Goal: Task Accomplishment & Management: Manage account settings

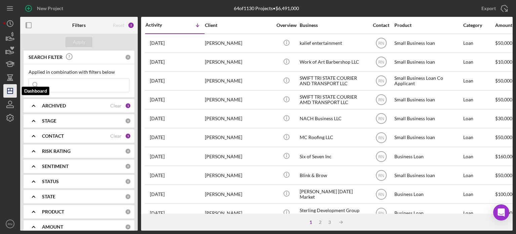
click at [14, 93] on icon "Icon/Dashboard" at bounding box center [10, 90] width 17 height 17
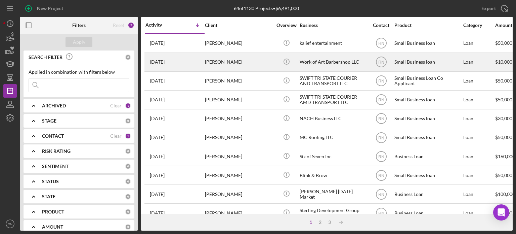
click at [337, 62] on div "Work of Art Barbershop LLC" at bounding box center [333, 62] width 67 height 18
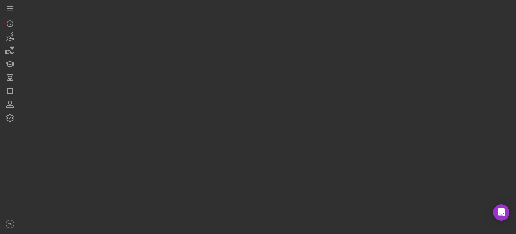
click at [337, 62] on div at bounding box center [266, 115] width 493 height 230
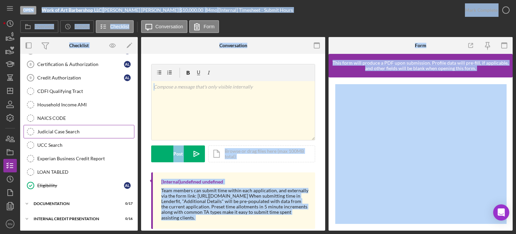
scroll to position [132, 0]
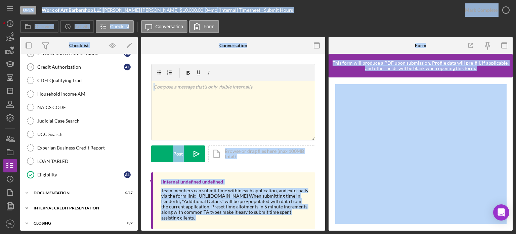
click at [66, 206] on div "Internal Credit Presentation" at bounding box center [82, 208] width 96 height 4
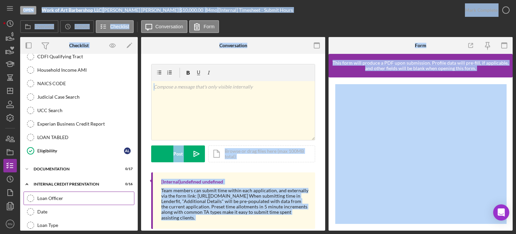
scroll to position [165, 0]
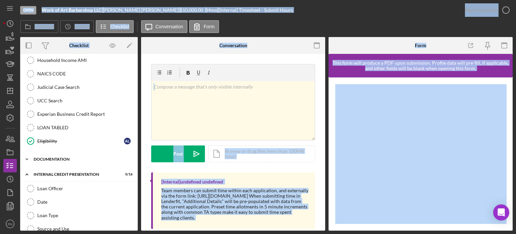
click at [61, 159] on div "Icon/Expander Documentation 0 / 17" at bounding box center [79, 158] width 118 height 13
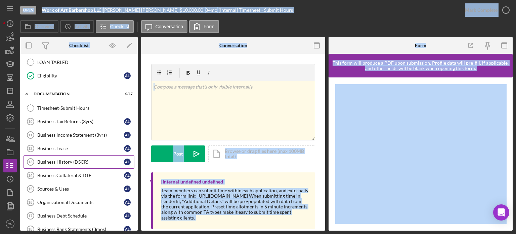
scroll to position [233, 0]
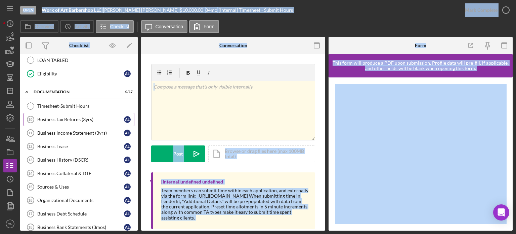
click at [84, 117] on div "Business Tax Returns (3yrs)" at bounding box center [80, 119] width 87 height 5
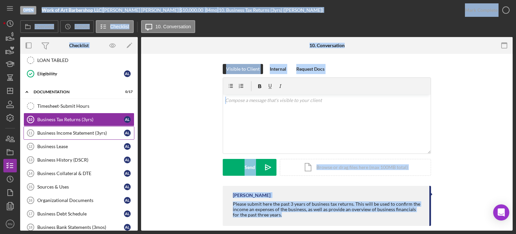
click at [53, 131] on div "Business Income Statement (3yrs)" at bounding box center [80, 132] width 87 height 5
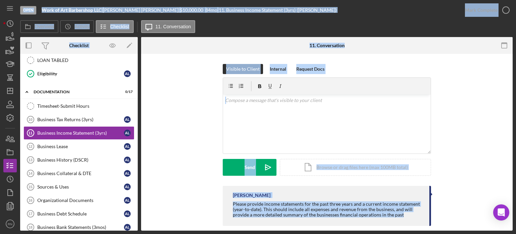
scroll to position [8, 0]
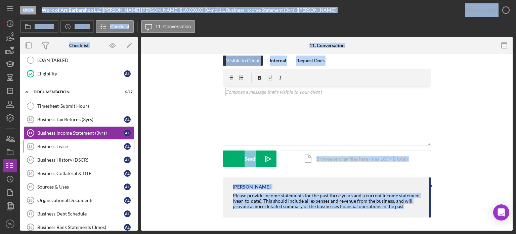
click at [75, 144] on div "Business Lease" at bounding box center [80, 146] width 87 height 5
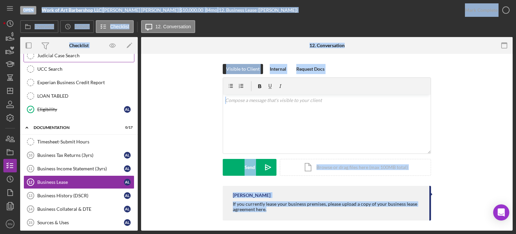
scroll to position [165, 0]
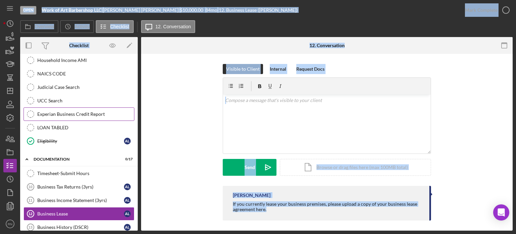
click at [71, 113] on div "Experian Business Credit Report" at bounding box center [85, 113] width 97 height 5
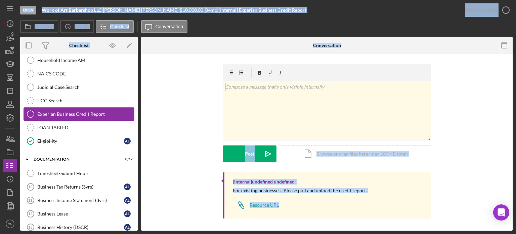
scroll to position [98, 0]
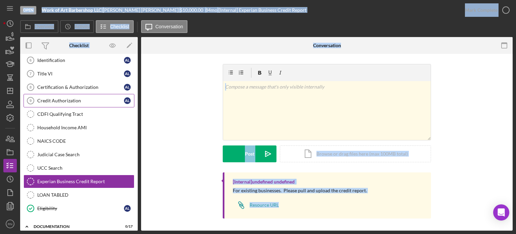
click at [72, 99] on div "Credit Authorization" at bounding box center [80, 100] width 87 height 5
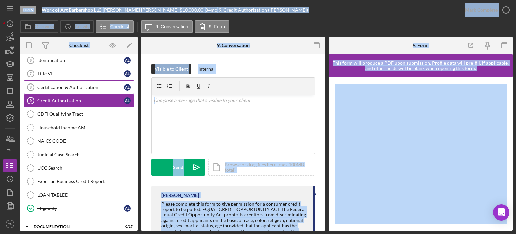
drag, startPoint x: 77, startPoint y: 86, endPoint x: 82, endPoint y: 89, distance: 6.2
click at [77, 86] on div "Certification & Authorization" at bounding box center [80, 86] width 87 height 5
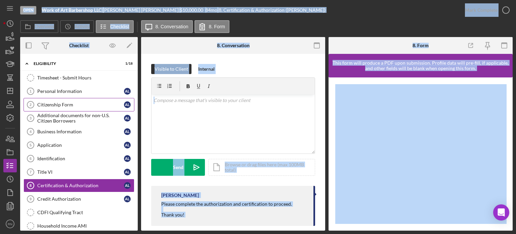
click at [45, 104] on div "Citizenship Form" at bounding box center [80, 104] width 87 height 5
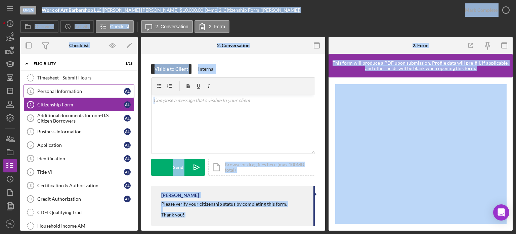
click at [66, 91] on div "Personal Information" at bounding box center [80, 90] width 87 height 5
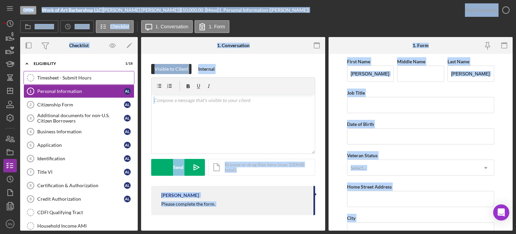
click at [75, 76] on div "Timesheet - Submit Hours" at bounding box center [85, 77] width 97 height 5
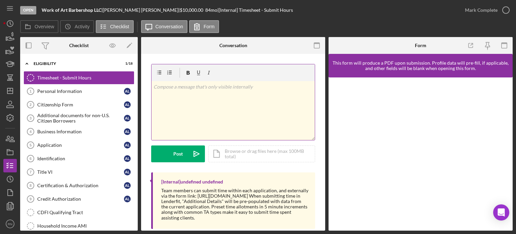
click at [291, 95] on div "v Color teal Color pink Remove color Add row above Add row below Add column bef…" at bounding box center [233, 110] width 163 height 59
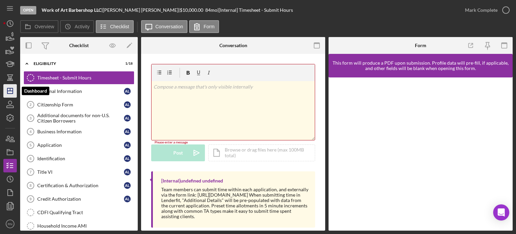
click at [5, 88] on icon "Icon/Dashboard" at bounding box center [10, 90] width 17 height 17
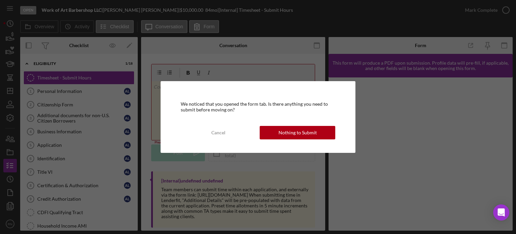
click at [173, 66] on div "We noticed that you opened the form tab. Is there anything you need to submit b…" at bounding box center [258, 117] width 516 height 234
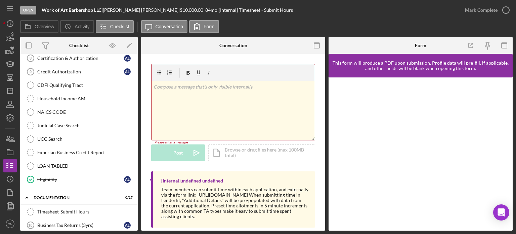
scroll to position [135, 0]
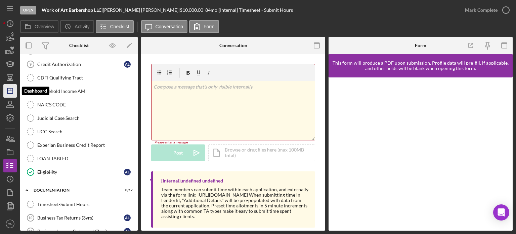
click at [7, 93] on icon "Icon/Dashboard" at bounding box center [10, 90] width 17 height 17
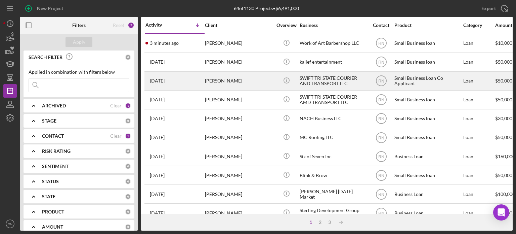
click at [238, 80] on div "[PERSON_NAME]" at bounding box center [238, 81] width 67 height 18
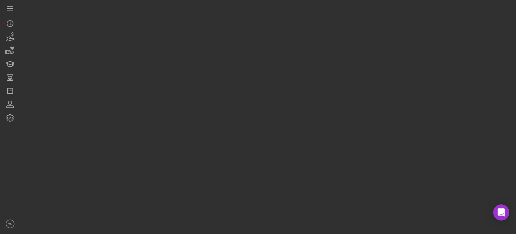
click at [238, 79] on div at bounding box center [266, 115] width 493 height 230
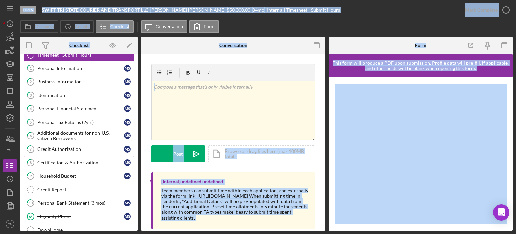
scroll to position [48, 0]
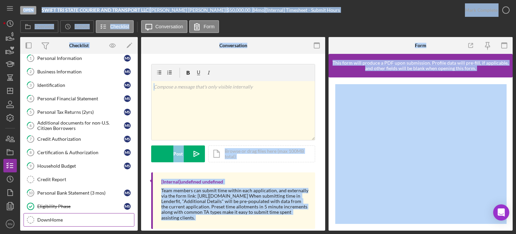
click at [56, 217] on div "DownHome" at bounding box center [85, 219] width 97 height 5
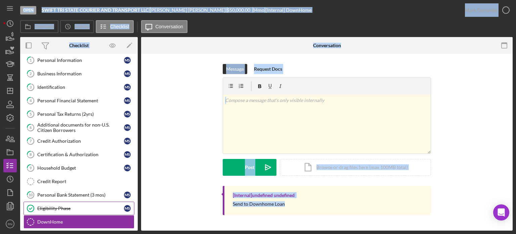
scroll to position [48, 0]
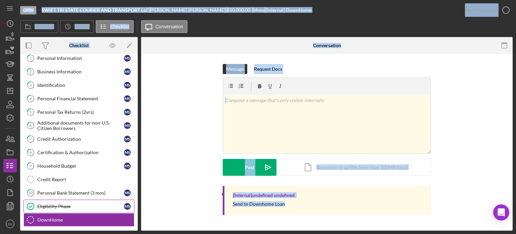
click at [74, 203] on div "Eligibility Phase" at bounding box center [80, 205] width 87 height 5
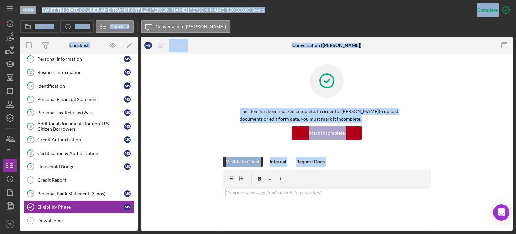
scroll to position [48, 0]
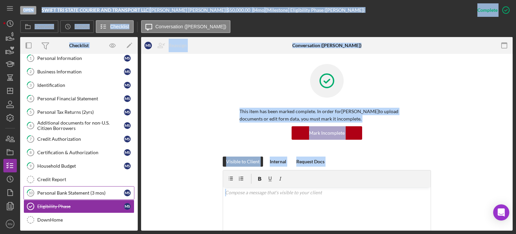
click at [82, 190] on div "Personal Bank Statement (3 mos)" at bounding box center [80, 192] width 87 height 5
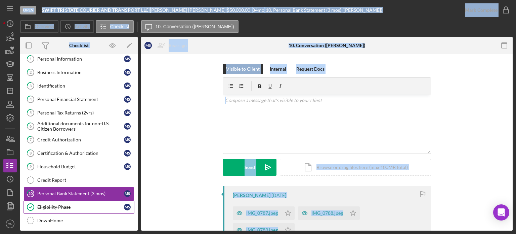
scroll to position [48, 0]
click at [76, 204] on div "Eligibility Phase" at bounding box center [80, 205] width 87 height 5
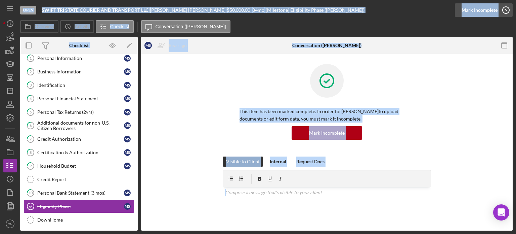
click at [504, 8] on icon "button" at bounding box center [506, 10] width 17 height 17
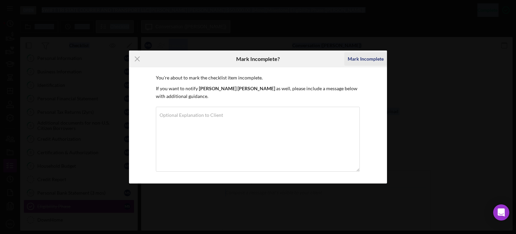
click at [378, 62] on div "Mark Incomplete" at bounding box center [366, 58] width 36 height 13
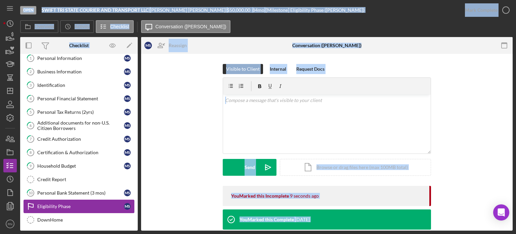
click at [90, 203] on div "Eligibility Phase" at bounding box center [80, 205] width 87 height 5
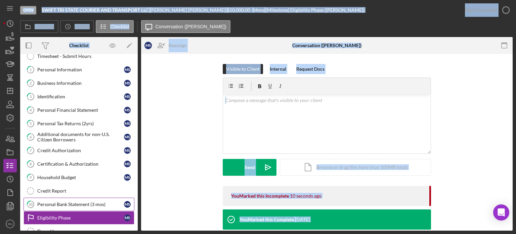
scroll to position [48, 0]
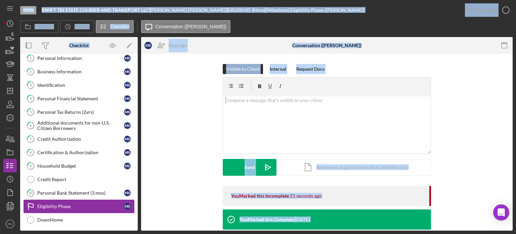
click at [80, 203] on div "Eligibility Phase" at bounding box center [80, 205] width 87 height 5
click at [75, 190] on div "Personal Bank Statement (3 mos)" at bounding box center [80, 192] width 87 height 5
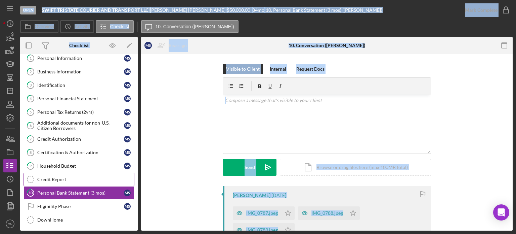
click at [63, 177] on div "Credit Report" at bounding box center [85, 179] width 97 height 5
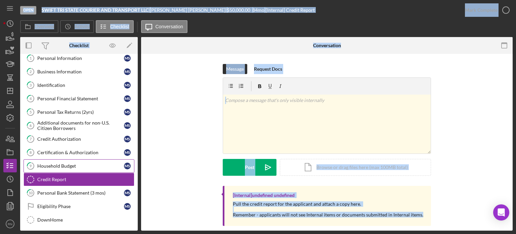
click at [65, 163] on div "Household Budget" at bounding box center [80, 165] width 87 height 5
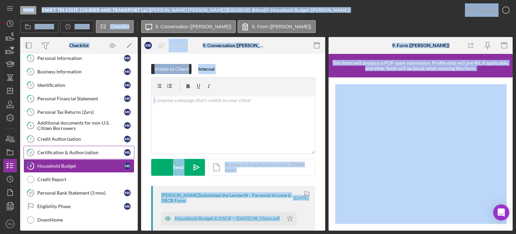
click at [69, 146] on link "8 Certification & Authorization M S" at bounding box center [79, 152] width 111 height 13
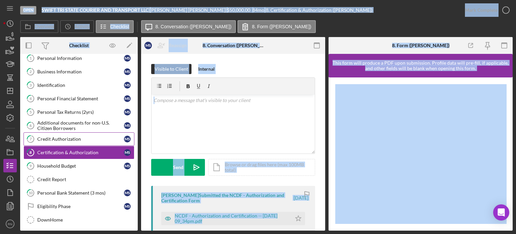
click at [70, 133] on link "7 Credit Authorization M S" at bounding box center [79, 138] width 111 height 13
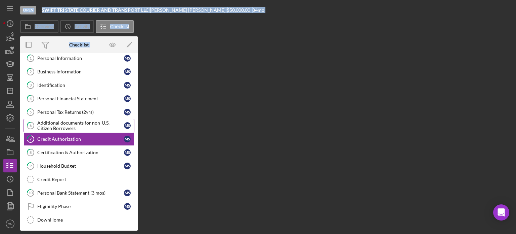
click at [68, 127] on div "Additional documents for non-U.S. Citizen Borrowers" at bounding box center [80, 125] width 87 height 11
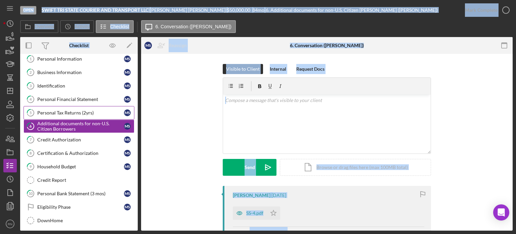
click at [71, 114] on link "5 Personal Tax Returns (2yrs) M S" at bounding box center [79, 112] width 111 height 13
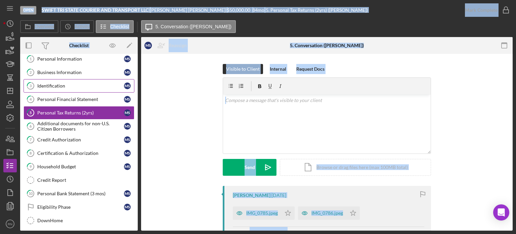
click at [106, 86] on div "Identification" at bounding box center [80, 85] width 87 height 5
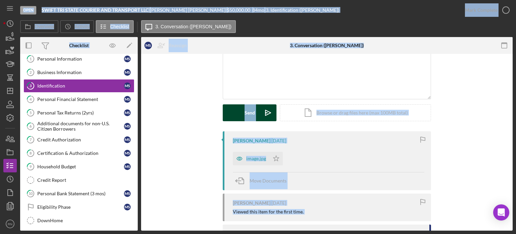
scroll to position [67, 0]
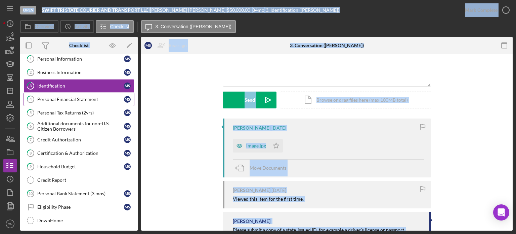
click at [55, 98] on div "Personal Financial Statement" at bounding box center [80, 99] width 87 height 5
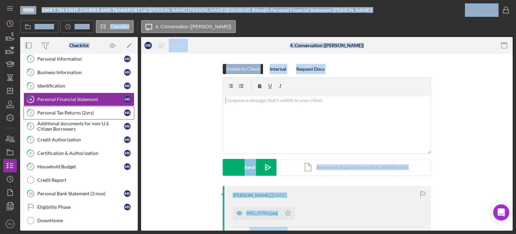
click at [75, 114] on link "5 Personal Tax Returns (2yrs) M S" at bounding box center [79, 112] width 111 height 13
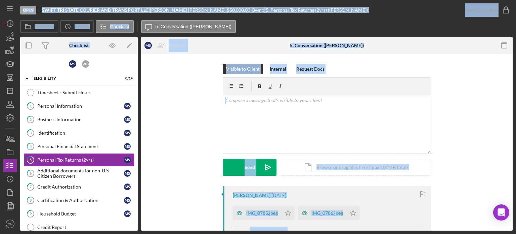
scroll to position [34, 0]
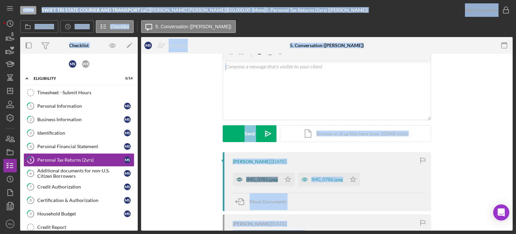
click at [260, 178] on div "IMG_0785.jpeg" at bounding box center [262, 179] width 32 height 5
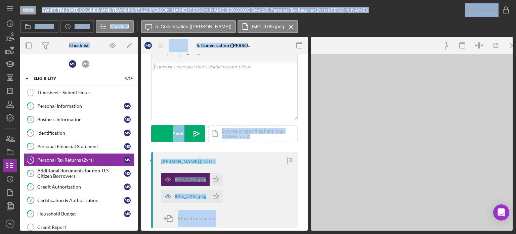
click at [260, 178] on div "IMG_0785.jpeg Icon/Star IMG_0786.jpeg Icon/Star" at bounding box center [226, 186] width 130 height 34
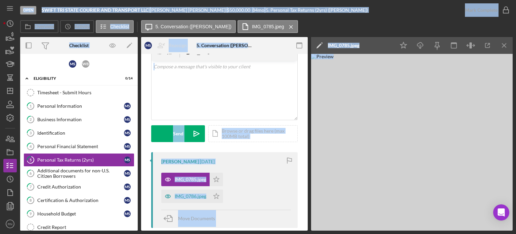
click at [360, 30] on div "Overview Icon/History Activity Checklist Icon/Message 5. Conversation ([PERSON_…" at bounding box center [266, 26] width 493 height 13
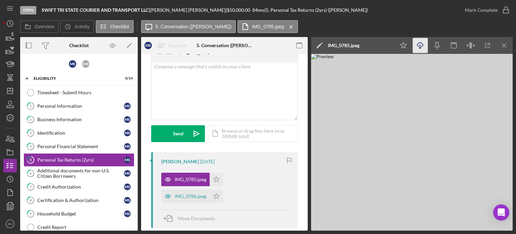
click at [422, 48] on icon "Icon/Download" at bounding box center [420, 45] width 15 height 15
click at [66, 146] on div "Personal Financial Statement" at bounding box center [80, 146] width 87 height 5
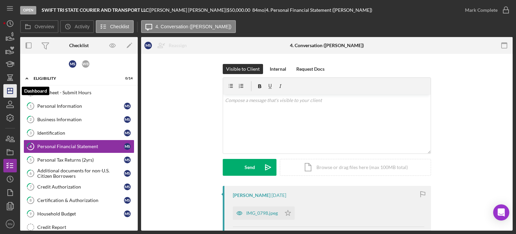
click at [11, 87] on icon "Icon/Dashboard" at bounding box center [10, 90] width 17 height 17
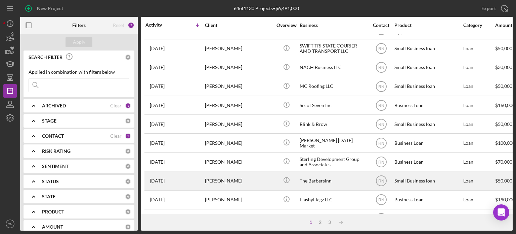
scroll to position [67, 0]
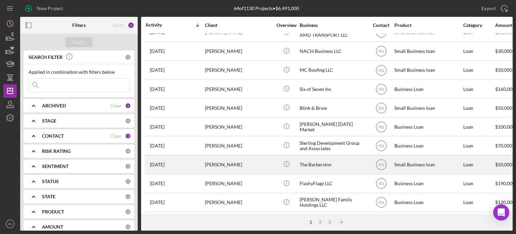
click at [245, 166] on div "[PERSON_NAME]" at bounding box center [238, 164] width 67 height 18
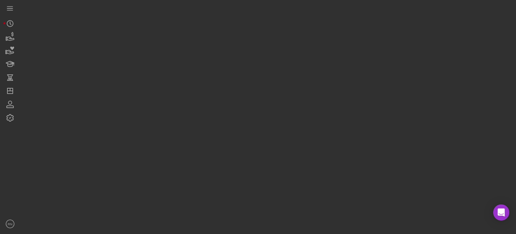
click at [246, 166] on div at bounding box center [266, 115] width 493 height 230
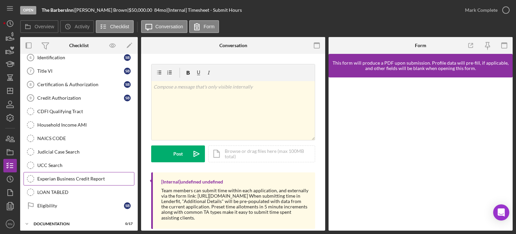
scroll to position [132, 0]
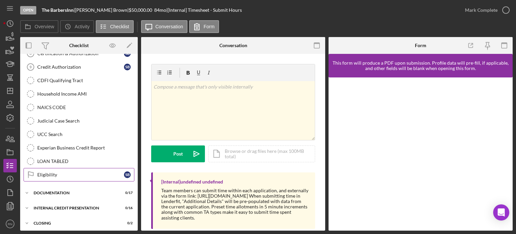
click at [56, 172] on div "Eligibility" at bounding box center [80, 174] width 87 height 5
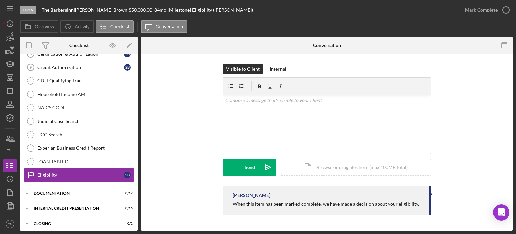
scroll to position [132, 0]
click at [55, 191] on div "Documentation" at bounding box center [82, 193] width 96 height 4
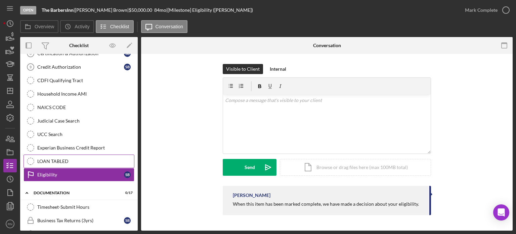
click at [75, 159] on div "LOAN TABLED" at bounding box center [85, 160] width 97 height 5
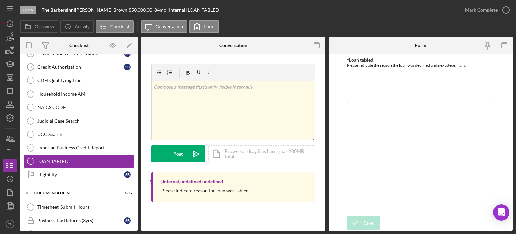
click at [77, 172] on div "Eligibility" at bounding box center [80, 174] width 87 height 5
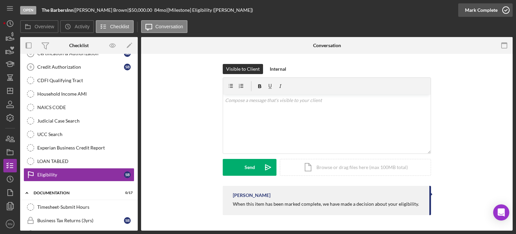
click at [508, 8] on icon "button" at bounding box center [506, 10] width 17 height 17
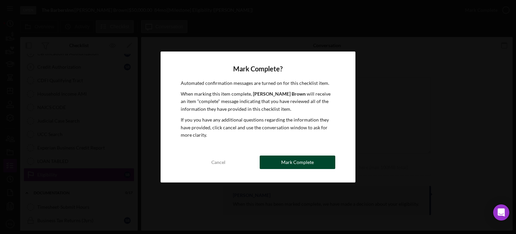
click at [302, 161] on div "Mark Complete" at bounding box center [297, 161] width 33 height 13
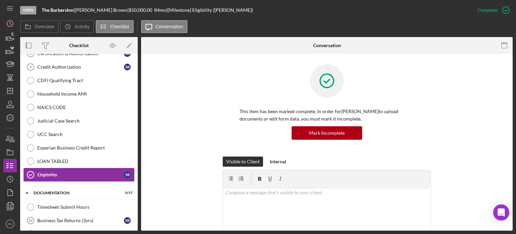
scroll to position [98, 0]
